Goal: Task Accomplishment & Management: Use online tool/utility

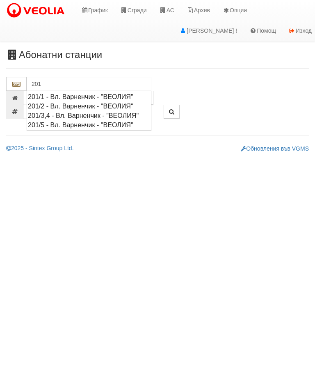
click at [122, 96] on div "201/1 - Вл. Варненчик - "ВЕОЛИЯ"" at bounding box center [89, 96] width 122 height 9
type input "201/1 - Вл. Варненчик - "ВЕОЛИЯ""
click at [112, 130] on div "201/5 - Вл. Варненчик - "ВЕОЛИЯ"" at bounding box center [89, 124] width 122 height 9
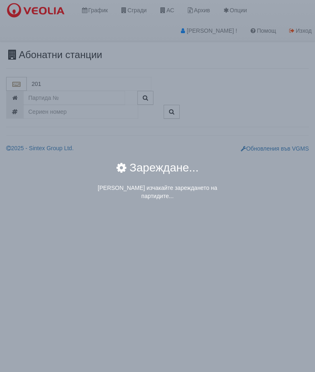
type input "201/5 - Вл. Варненчик - "ВЕОЛИЯ""
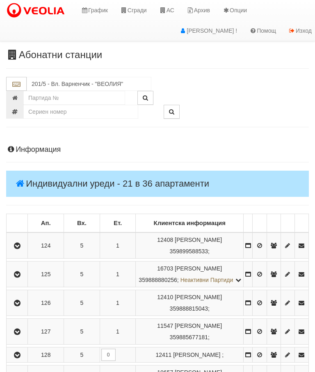
click at [17, 275] on button "button" at bounding box center [17, 274] width 18 height 12
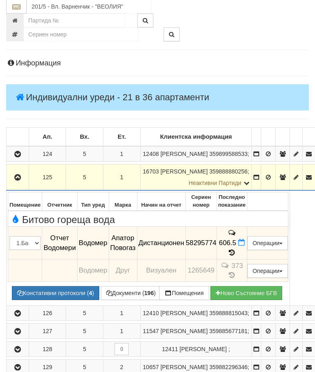
scroll to position [91, 0]
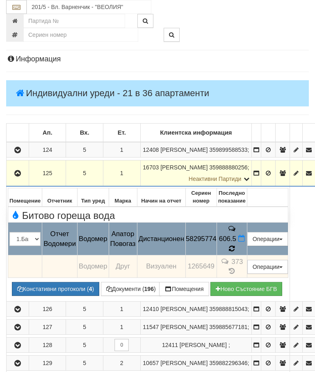
click at [235, 247] on icon at bounding box center [232, 248] width 6 height 7
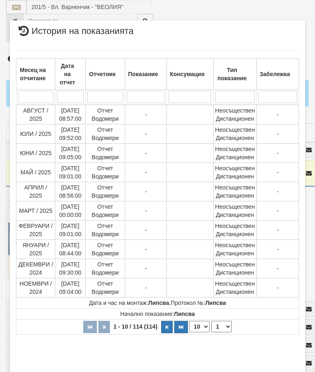
select select "10"
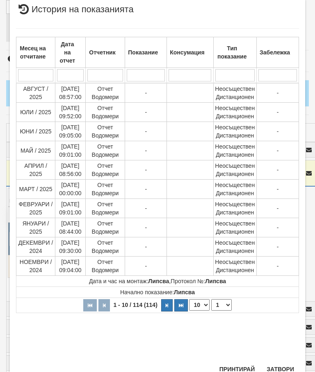
scroll to position [451, 0]
click at [225, 304] on select "1 2 3 4 5 6 7 8 9 10 11 12" at bounding box center [221, 305] width 20 height 11
select select "2"
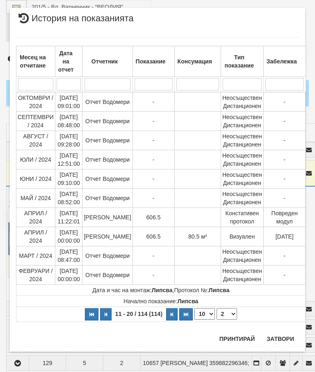
scroll to position [0, 0]
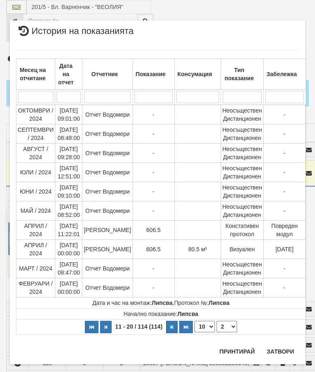
click at [278, 352] on button "Затвори" at bounding box center [279, 351] width 37 height 13
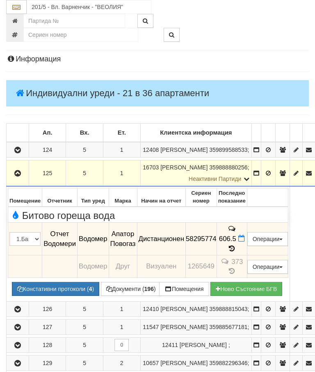
click at [135, 282] on button "Документи ( 196 )" at bounding box center [131, 289] width 60 height 14
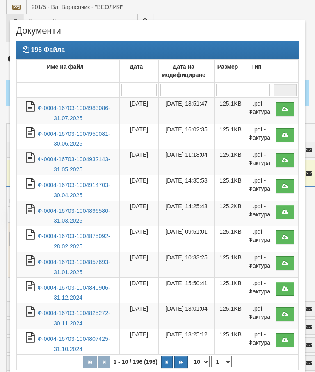
click at [77, 108] on link "Ф-0004-16703-1004983086-31.07.2025" at bounding box center [73, 113] width 73 height 17
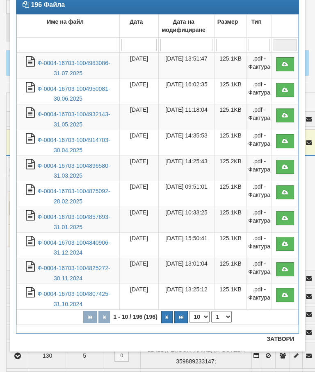
scroll to position [47, 0]
click at [279, 339] on button "Затвори" at bounding box center [279, 339] width 37 height 13
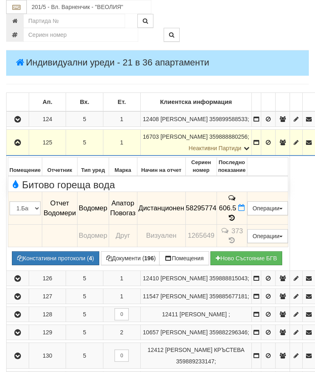
click at [245, 207] on icon at bounding box center [241, 207] width 7 height 7
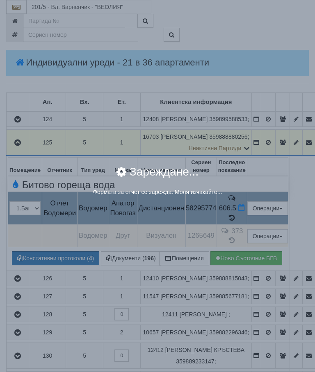
select select "8ac75930-9bfd-e511-80be-8d5a1dced85a"
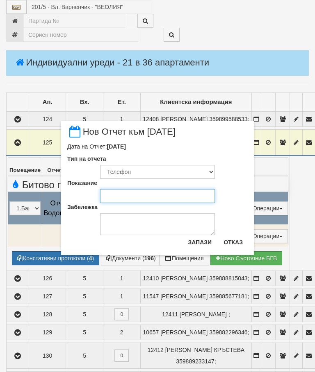
click at [120, 197] on input "Показание" at bounding box center [157, 196] width 115 height 14
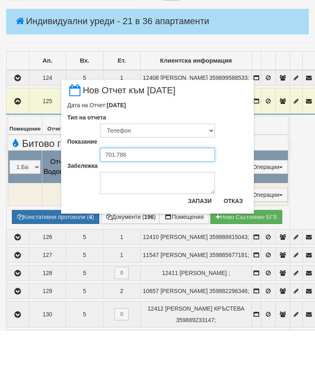
type input "701.786"
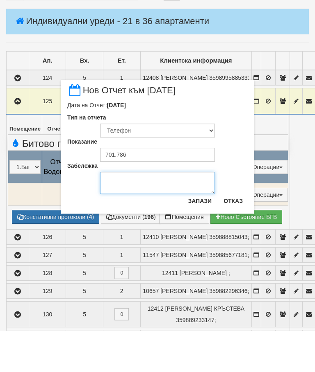
click at [125, 213] on textarea "Забележка" at bounding box center [157, 224] width 115 height 22
type textarea "[DATE] снимка"
click at [203, 236] on button "Запази" at bounding box center [200, 242] width 34 height 13
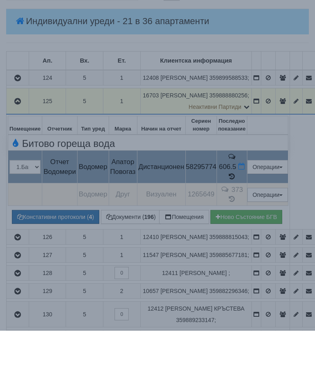
scroll to position [163, 0]
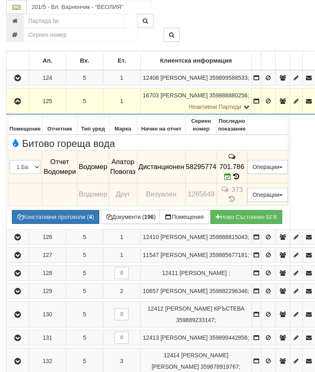
click at [16, 104] on icon "button" at bounding box center [18, 102] width 10 height 6
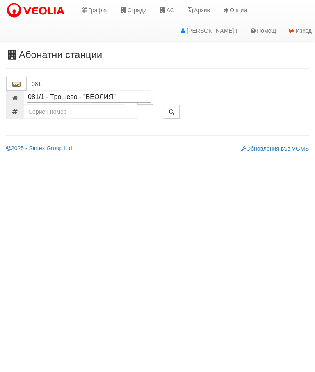
click at [111, 95] on div "081/1 - Трошево - "ВЕОЛИЯ"" at bounding box center [89, 96] width 122 height 9
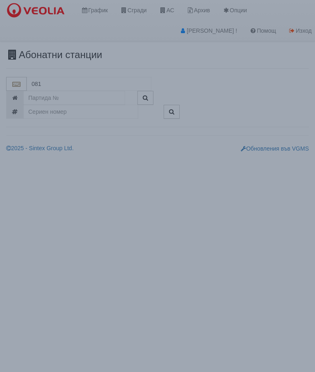
type input "081/1 - Трошево - "ВЕОЛИЯ""
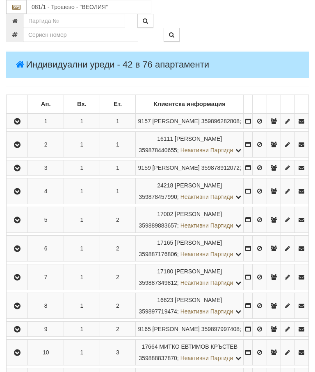
scroll to position [181, 0]
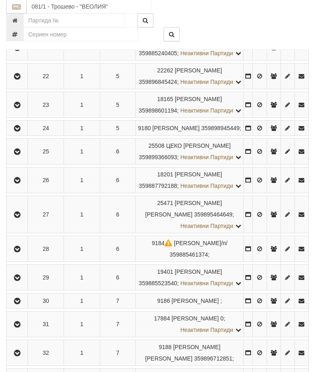
click at [23, 54] on button "button" at bounding box center [17, 48] width 18 height 12
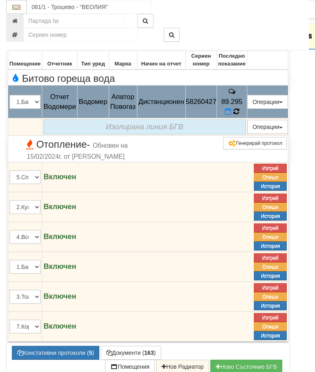
click at [239, 116] on icon at bounding box center [236, 111] width 6 height 7
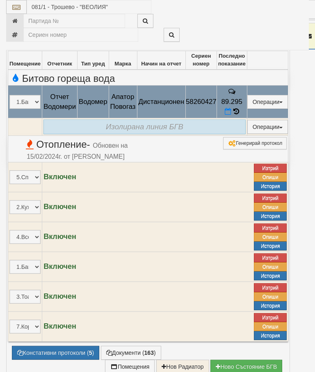
select select "10"
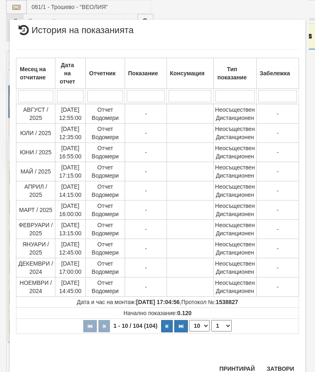
scroll to position [747, 0]
click at [224, 322] on select "1 2 3 4 5 6 7 8 9 10 11" at bounding box center [221, 326] width 20 height 11
select select "2"
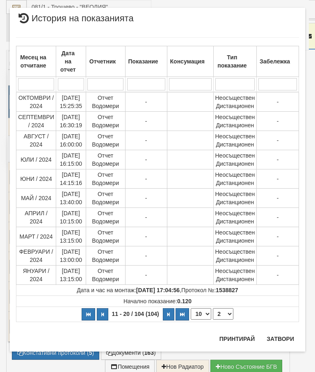
scroll to position [0, 0]
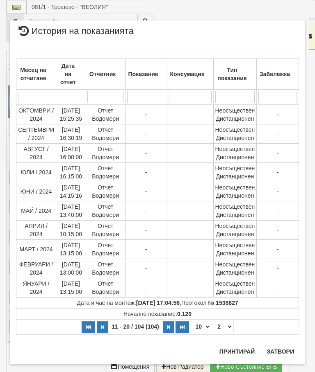
click at [275, 363] on div "Принтирай Затвори" at bounding box center [256, 354] width 84 height 19
click at [286, 349] on button "Затвори" at bounding box center [279, 351] width 37 height 13
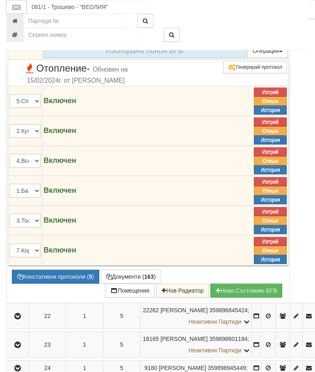
scroll to position [784, 0]
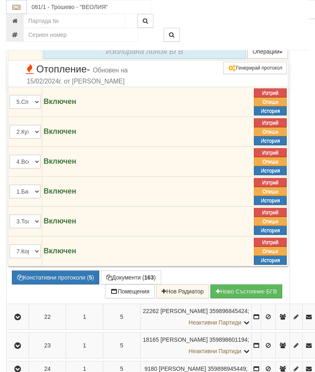
click at [132, 285] on button "Документи ( 163 )" at bounding box center [131, 278] width 60 height 14
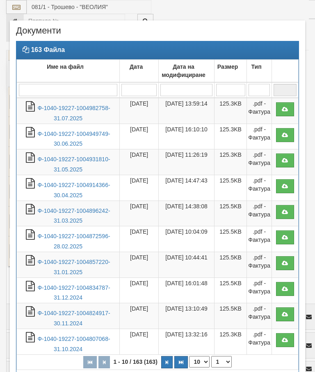
click at [83, 109] on link "Ф-1040-19227-1004982758-31.07.2025" at bounding box center [73, 113] width 73 height 17
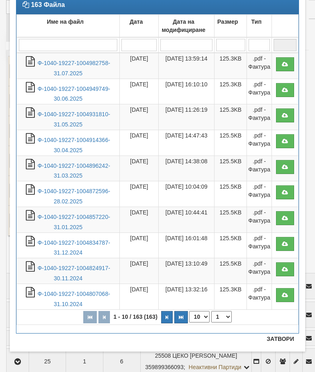
scroll to position [45, 0]
click at [279, 338] on button "Затвори" at bounding box center [279, 339] width 37 height 13
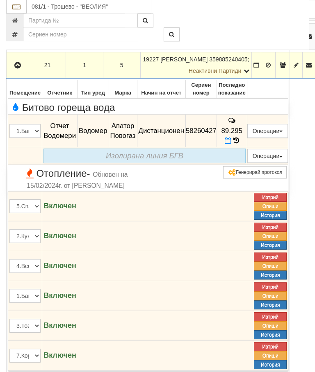
scroll to position [680, 0]
click at [231, 144] on icon at bounding box center [228, 140] width 7 height 7
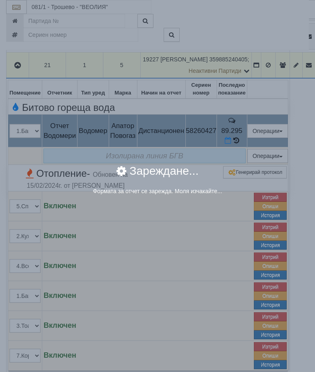
select select "8ac75930-9bfd-e511-80be-8d5a1dced85a"
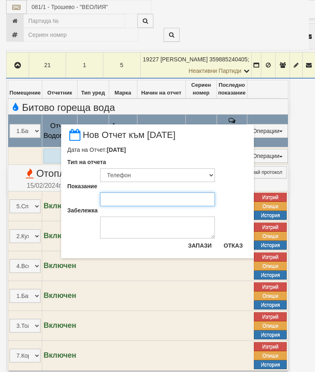
click at [124, 200] on input "Показание" at bounding box center [157, 200] width 115 height 14
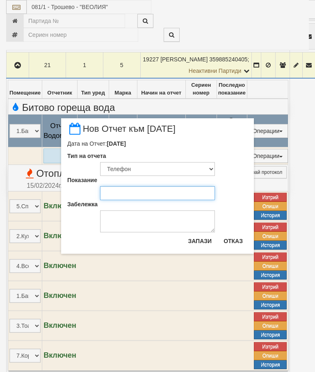
scroll to position [679, 0]
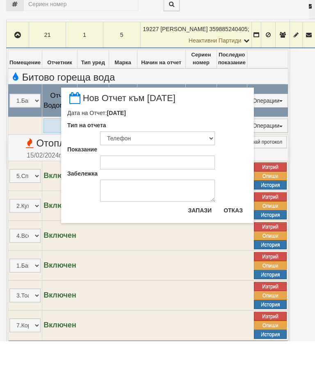
click at [233, 235] on button "Отказ" at bounding box center [232, 241] width 29 height 13
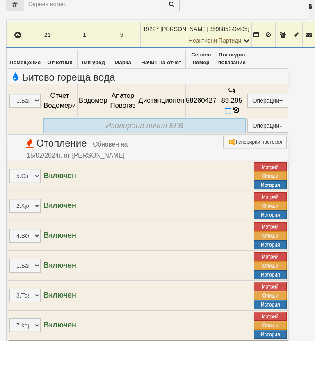
scroll to position [711, 0]
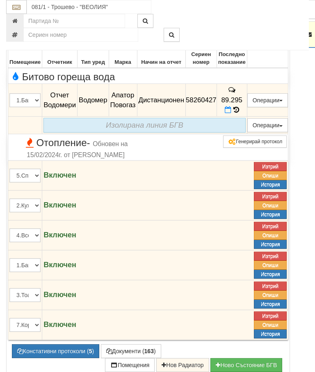
click at [231, 114] on icon at bounding box center [228, 110] width 7 height 7
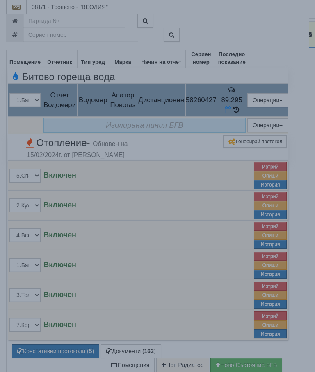
select select "8ac75930-9bfd-e511-80be-8d5a1dced85a"
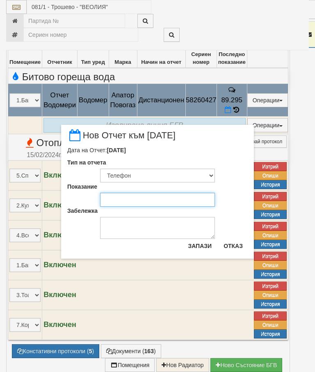
click at [127, 197] on input "Показание" at bounding box center [157, 200] width 115 height 14
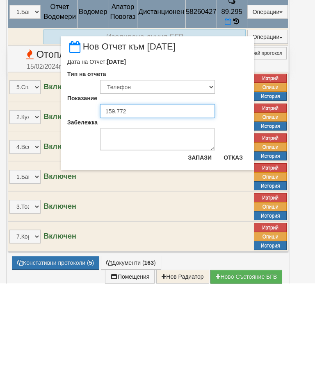
type input "159.772"
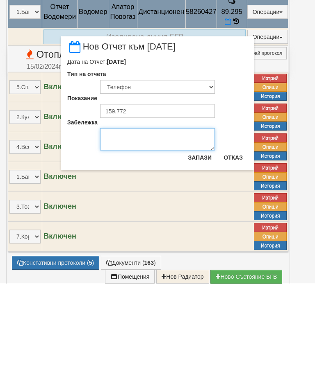
click at [124, 217] on textarea "Забележка" at bounding box center [157, 228] width 115 height 22
type textarea "06.09.2025 Десислава"
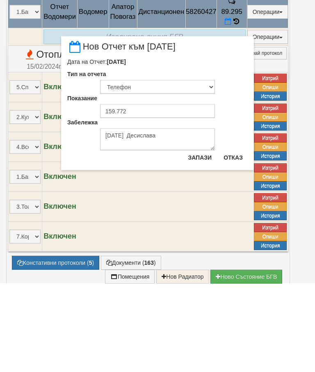
click at [200, 240] on button "Запази" at bounding box center [200, 246] width 34 height 13
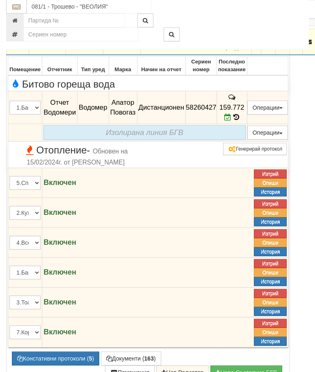
scroll to position [629, 0]
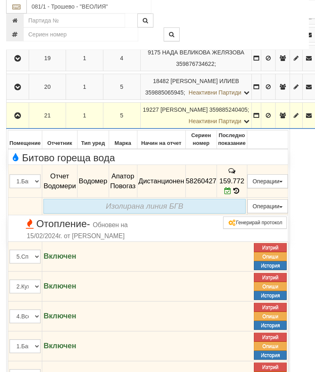
click at [21, 119] on icon "button" at bounding box center [18, 117] width 10 height 6
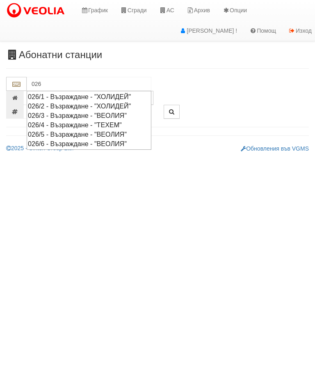
click at [118, 142] on div "026/6 - Възраждане - "ВЕОЛИЯ"" at bounding box center [89, 143] width 122 height 9
type input "026/6 - Възраждане - "ВЕОЛИЯ""
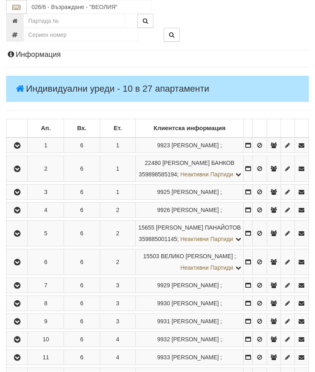
scroll to position [95, 0]
click at [21, 289] on icon "button" at bounding box center [17, 287] width 10 height 6
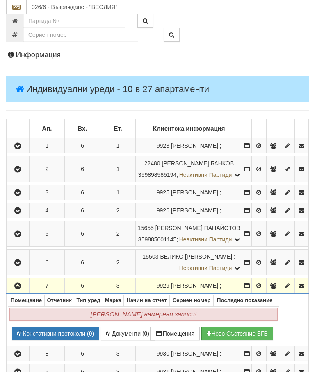
click at [18, 289] on icon "button" at bounding box center [18, 287] width 10 height 6
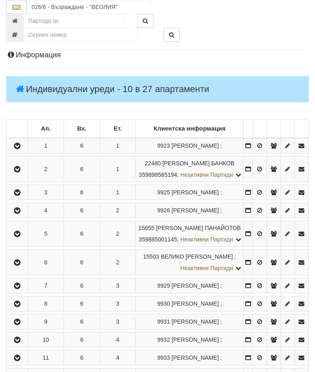
click at [21, 214] on icon "button" at bounding box center [17, 211] width 10 height 6
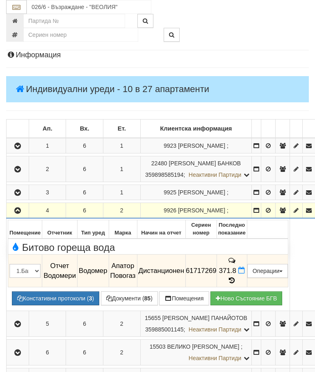
click at [236, 277] on icon at bounding box center [231, 280] width 9 height 7
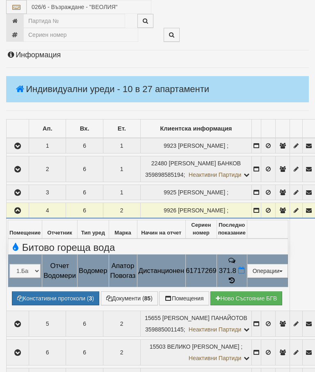
select select "10"
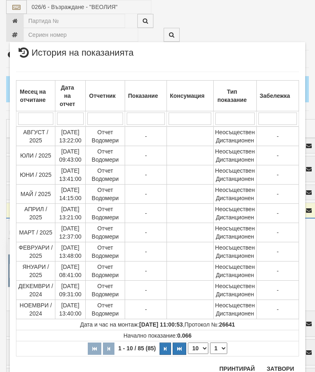
scroll to position [814, 0]
click at [218, 347] on select "1 2 3 4 5 6 7 8 9" at bounding box center [218, 348] width 17 height 11
select select "2"
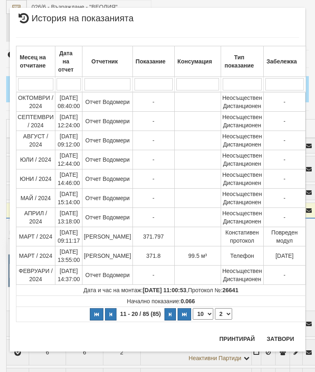
scroll to position [0, 0]
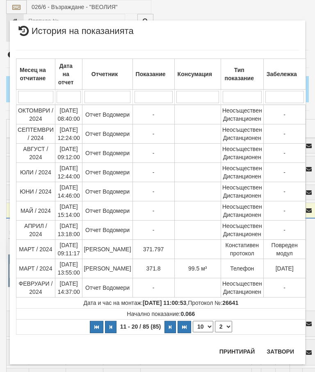
click at [281, 352] on button "Затвори" at bounding box center [279, 351] width 37 height 13
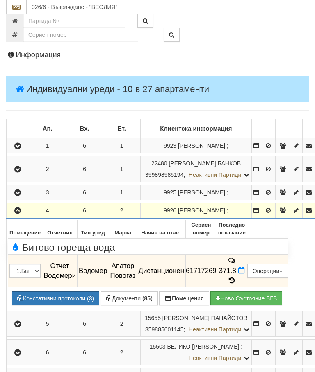
click at [130, 292] on button "Документи ( 85 )" at bounding box center [129, 299] width 57 height 14
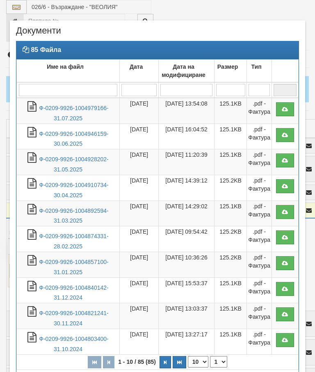
click at [73, 108] on link "Ф-0209-9926-1004979166-31.07.2025" at bounding box center [73, 113] width 69 height 17
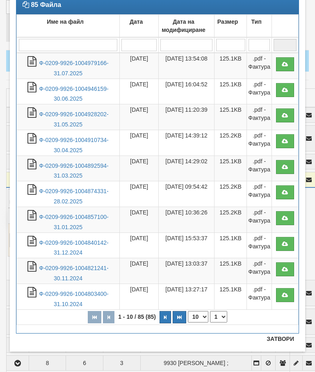
scroll to position [45, 0]
click at [281, 341] on button "Затвори" at bounding box center [279, 339] width 37 height 13
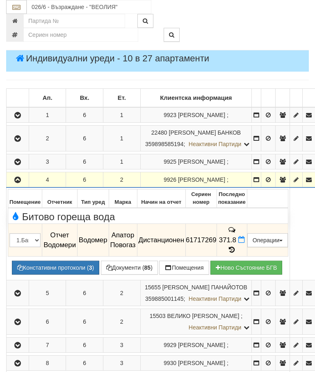
click at [125, 261] on button "Документи ( 85 )" at bounding box center [129, 268] width 57 height 14
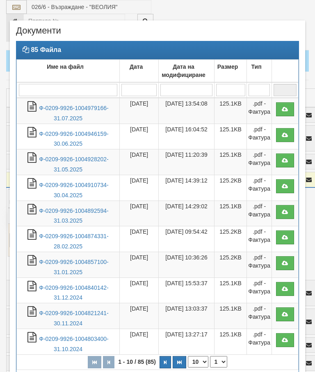
click at [76, 111] on link "Ф-0209-9926-1004979166-31.07.2025" at bounding box center [73, 113] width 69 height 17
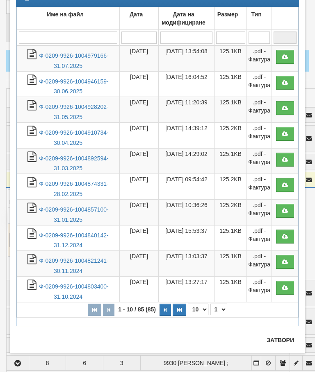
scroll to position [53, 0]
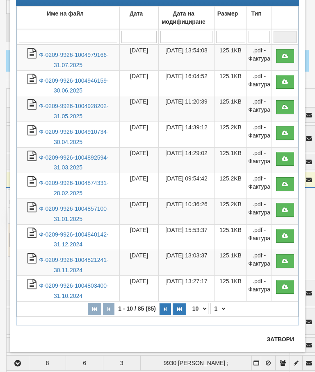
click at [278, 338] on button "Затвори" at bounding box center [279, 339] width 37 height 13
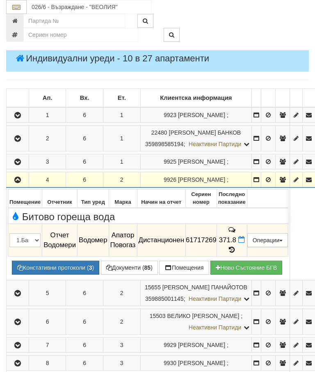
click at [245, 236] on icon at bounding box center [241, 239] width 7 height 7
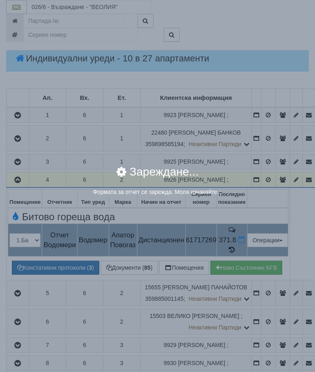
select select "8ac75930-9bfd-e511-80be-8d5a1dced85a"
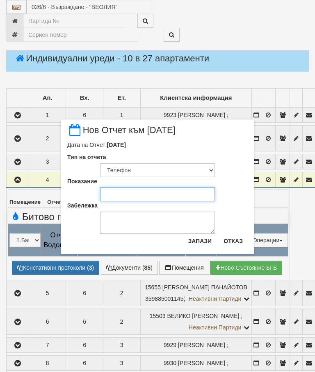
click at [117, 194] on input "Показание" at bounding box center [157, 195] width 115 height 14
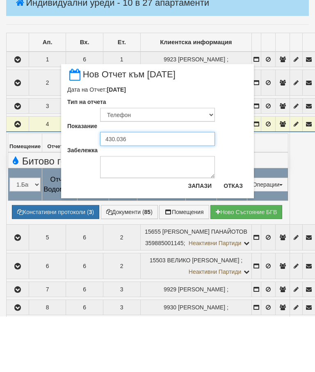
type input "430.036"
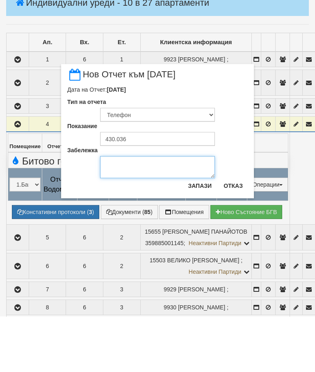
click at [126, 212] on textarea "Забележка" at bounding box center [157, 223] width 115 height 22
type textarea "[DATE] снимка"
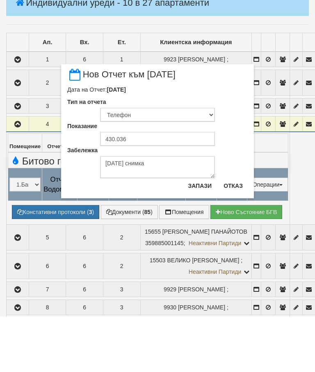
click at [200, 235] on button "Запази" at bounding box center [200, 241] width 34 height 13
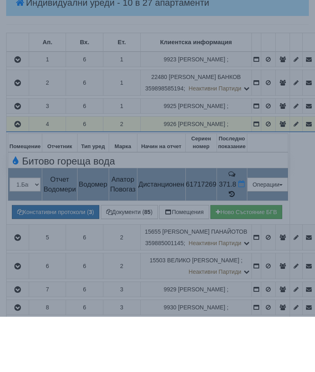
scroll to position [181, 0]
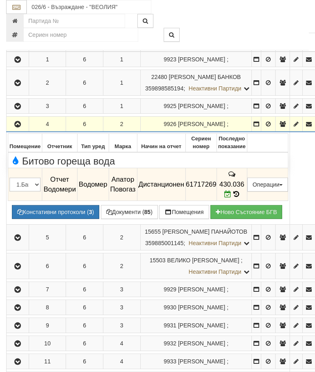
click at [20, 122] on icon "button" at bounding box center [18, 125] width 10 height 6
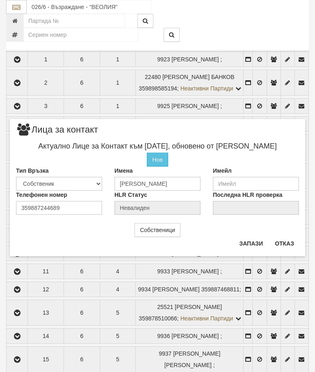
click at [288, 238] on button "Отказ" at bounding box center [284, 243] width 29 height 13
